Goal: Find specific page/section: Find specific page/section

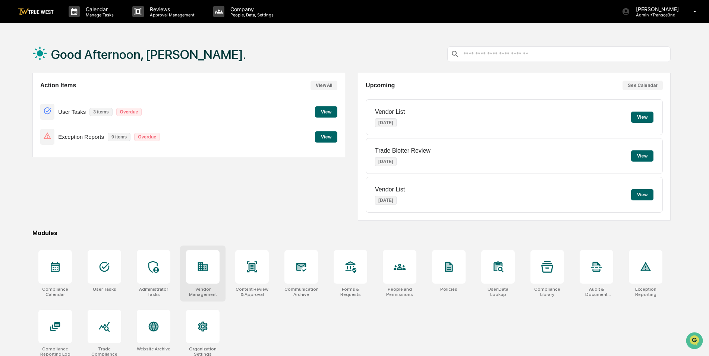
click at [197, 273] on div at bounding box center [203, 267] width 34 height 34
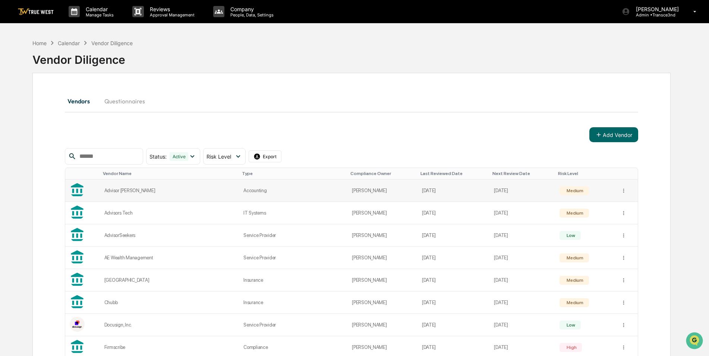
click at [124, 189] on div "Advisor Bob" at bounding box center [169, 191] width 130 height 6
click at [113, 213] on div "Advisors Tech" at bounding box center [169, 213] width 130 height 6
click at [122, 232] on td "AdvisorSeekers" at bounding box center [169, 235] width 139 height 22
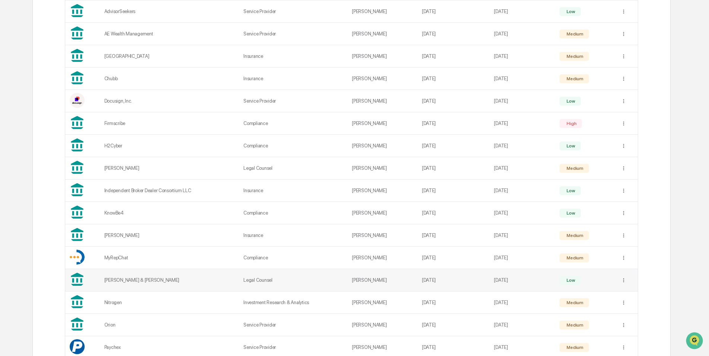
click at [112, 278] on div "Nance & Simpson" at bounding box center [169, 280] width 130 height 6
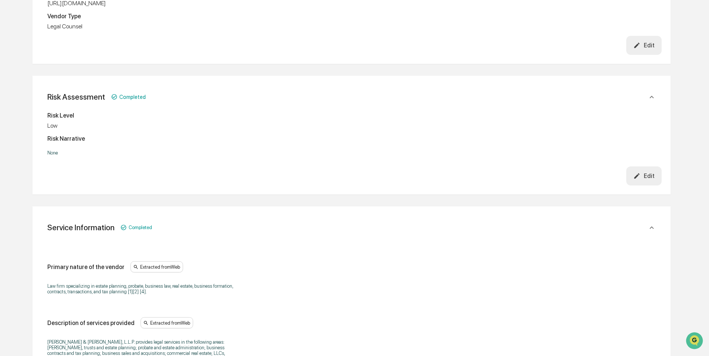
scroll to position [37, 0]
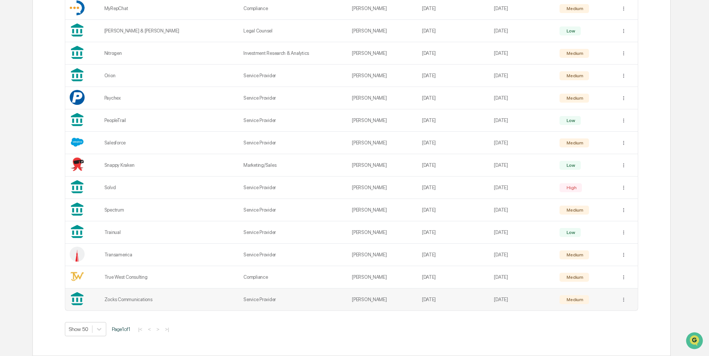
click at [124, 300] on div "Zocks Communications" at bounding box center [169, 300] width 130 height 6
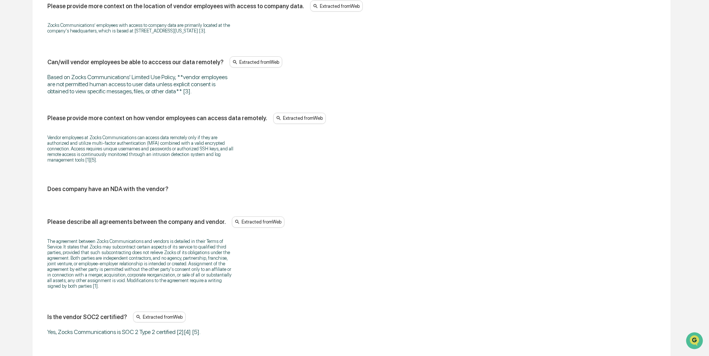
scroll to position [1779, 0]
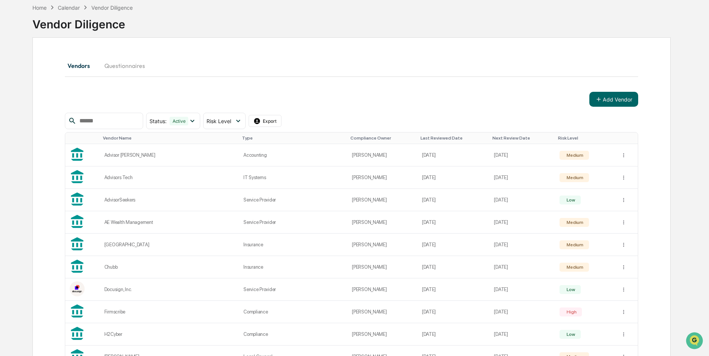
scroll to position [473, 0]
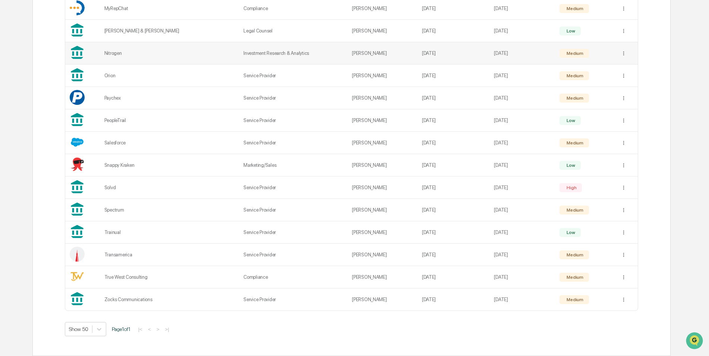
click at [115, 54] on div "Nitrogen" at bounding box center [169, 53] width 130 height 6
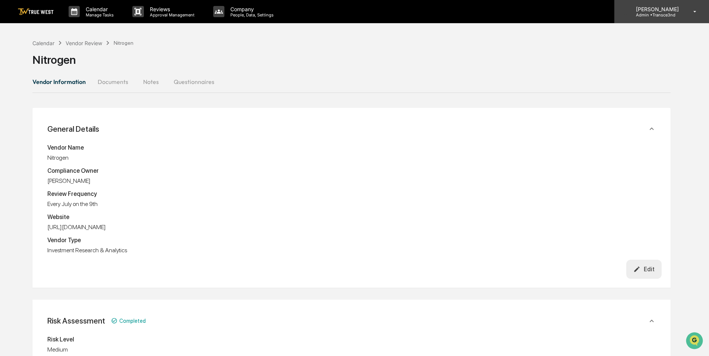
click at [651, 13] on p "Admin • Transce3nd" at bounding box center [656, 14] width 53 height 5
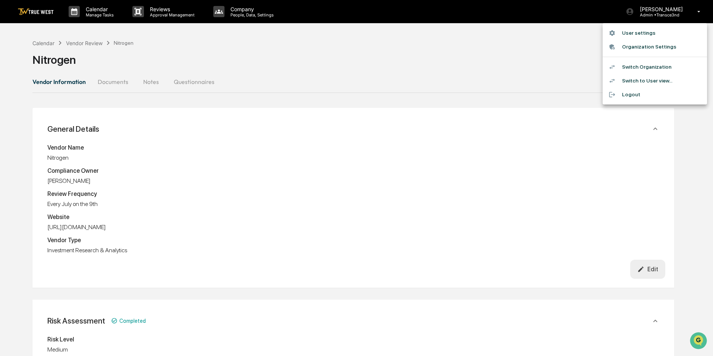
click at [645, 64] on li "Switch Organization" at bounding box center [655, 67] width 104 height 14
